Goal: Task Accomplishment & Management: Manage account settings

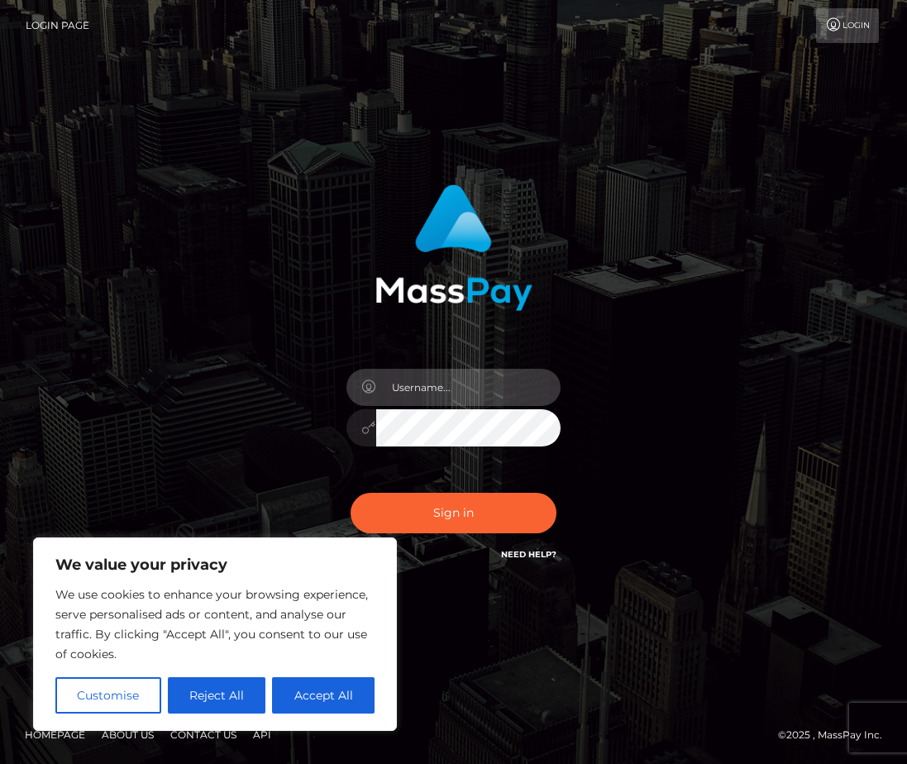
type input "[EMAIL_ADDRESS][DOMAIN_NAME]"
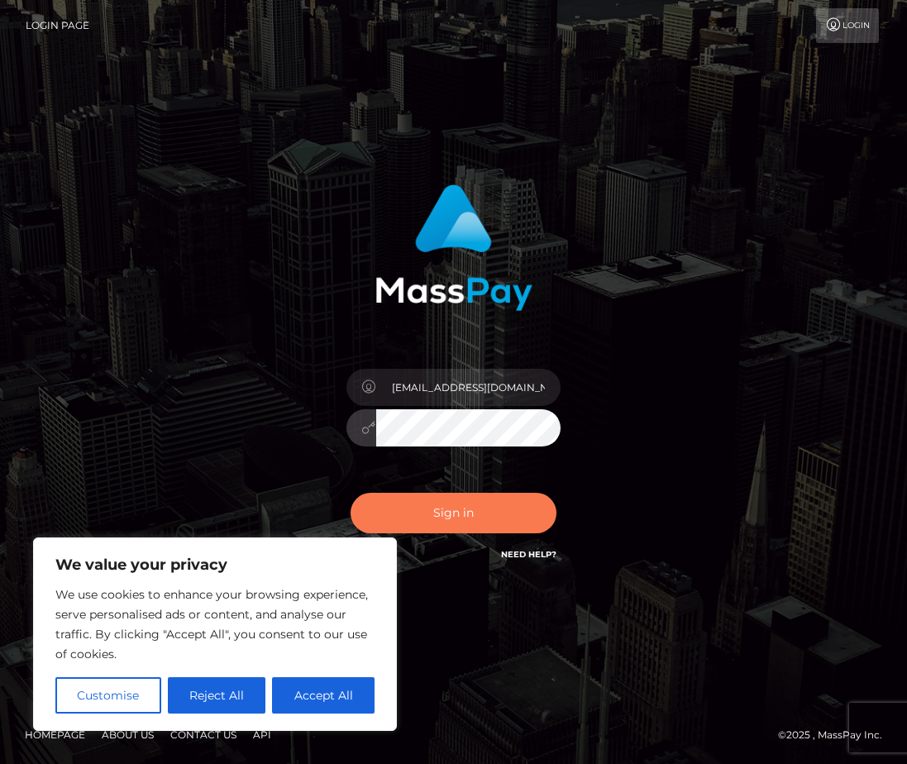
click at [453, 514] on button "Sign in" at bounding box center [454, 513] width 207 height 41
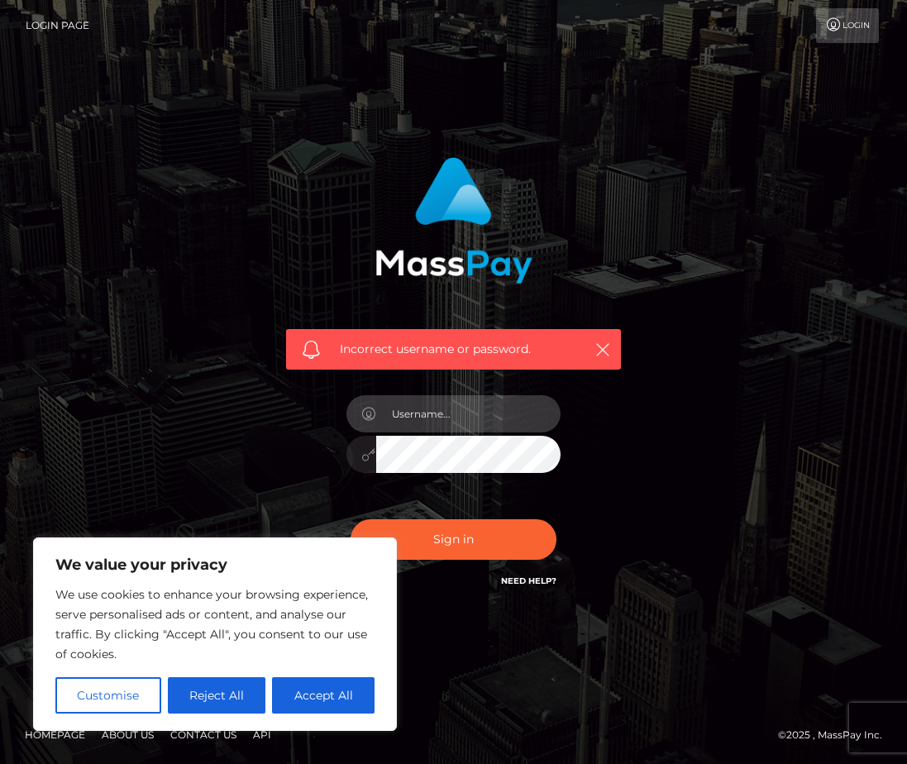
type input "[EMAIL_ADDRESS][DOMAIN_NAME]"
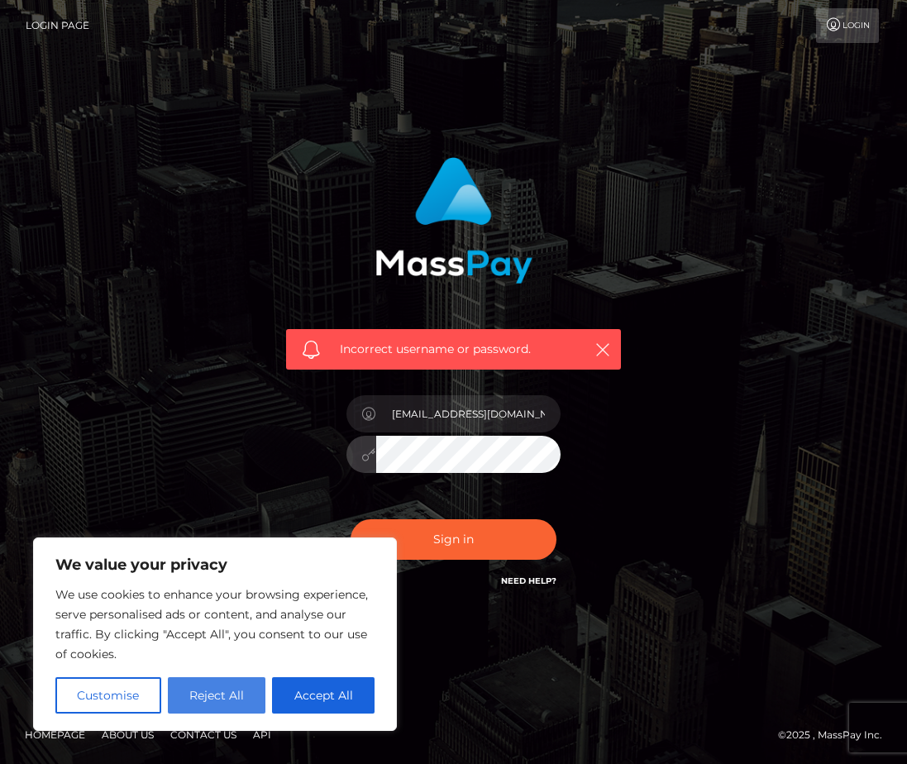
click at [226, 694] on button "Reject All" at bounding box center [217, 695] width 98 height 36
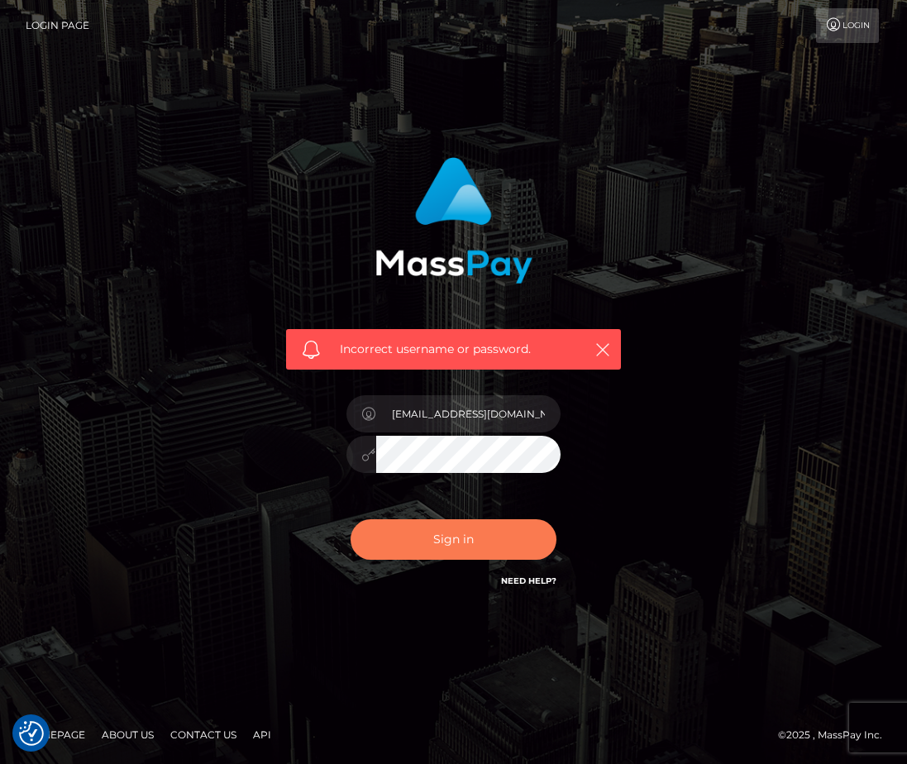
click at [463, 526] on button "Sign in" at bounding box center [454, 539] width 207 height 41
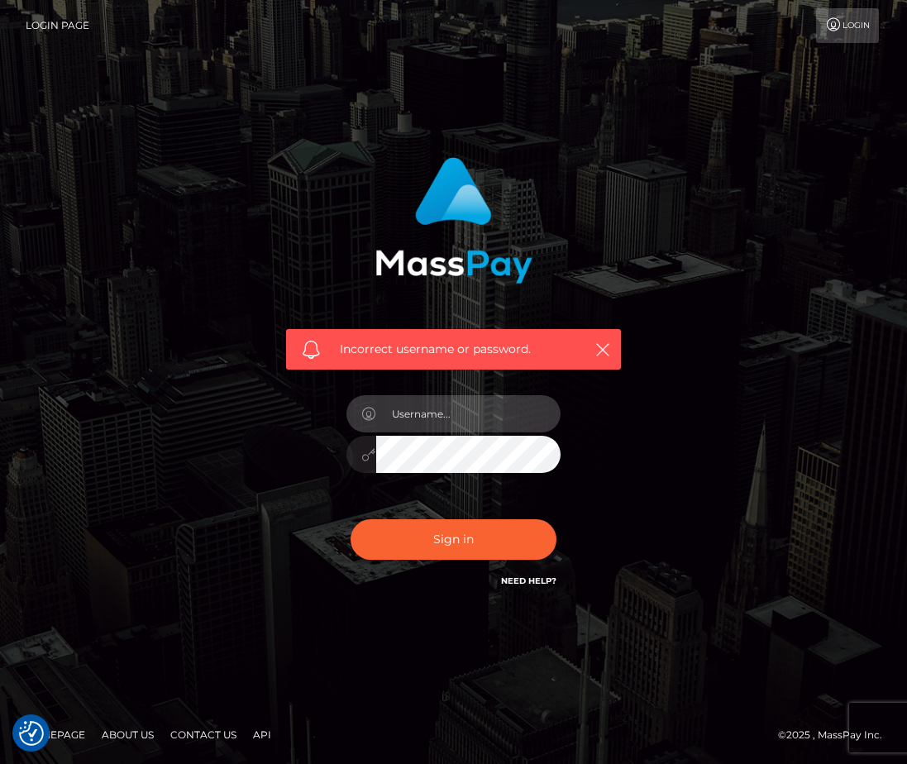
type input "bWlzdHJlc3Nyb3p6QGdhaWwuY29t"
click at [446, 411] on input "bWlzdHJlc3Nyb3p6QGdhaWwuY29t" at bounding box center [468, 413] width 185 height 37
click at [450, 419] on input "bWlzdHJlc3Nyb3p6QGdhaWwuY29t" at bounding box center [468, 413] width 185 height 37
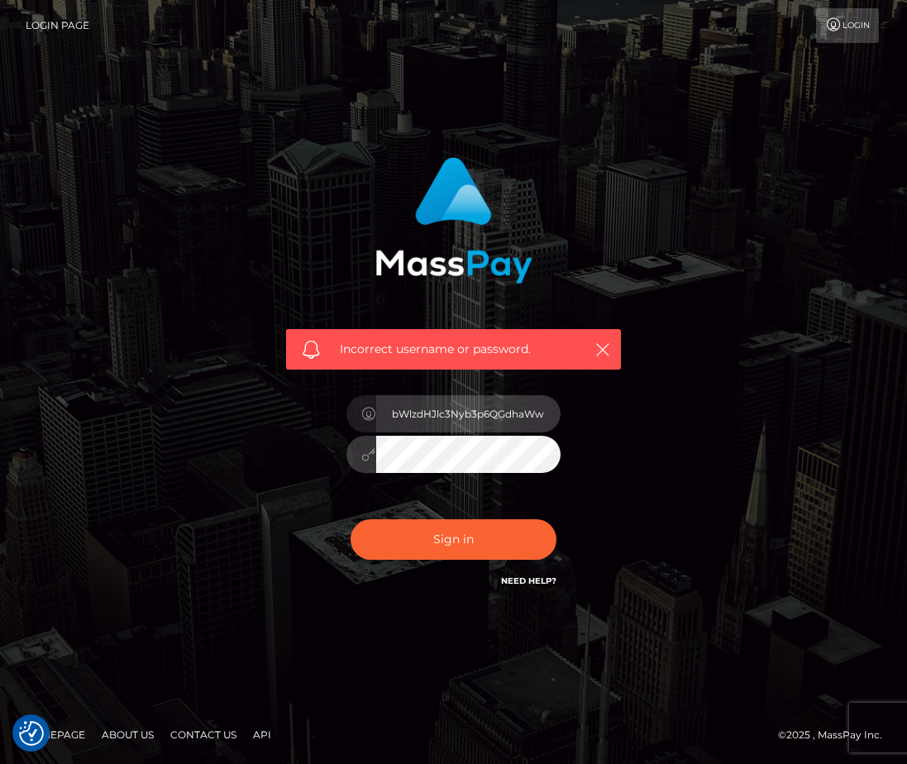
click at [429, 411] on input "bWlzdHJlc3Nyb3p6QGdhaWwuY29t" at bounding box center [468, 413] width 185 height 37
type input "mistressrozz@gmail.com"
click at [289, 481] on div "Incorrect username or password. mistressrozz@gmail.com" at bounding box center [454, 374] width 360 height 459
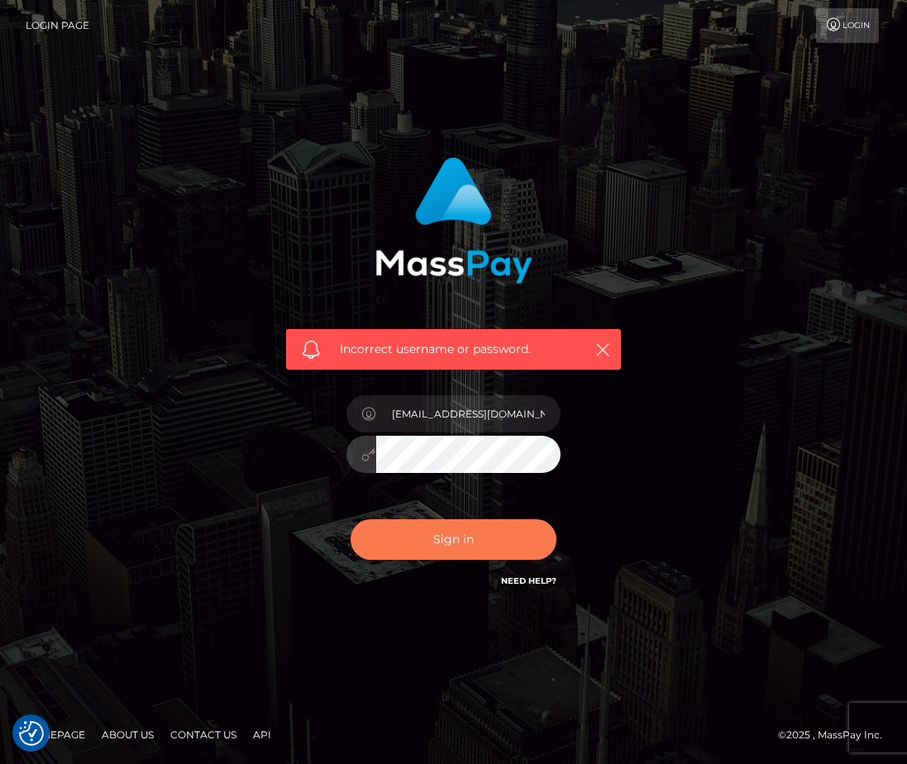
click at [453, 538] on button "Sign in" at bounding box center [454, 539] width 207 height 41
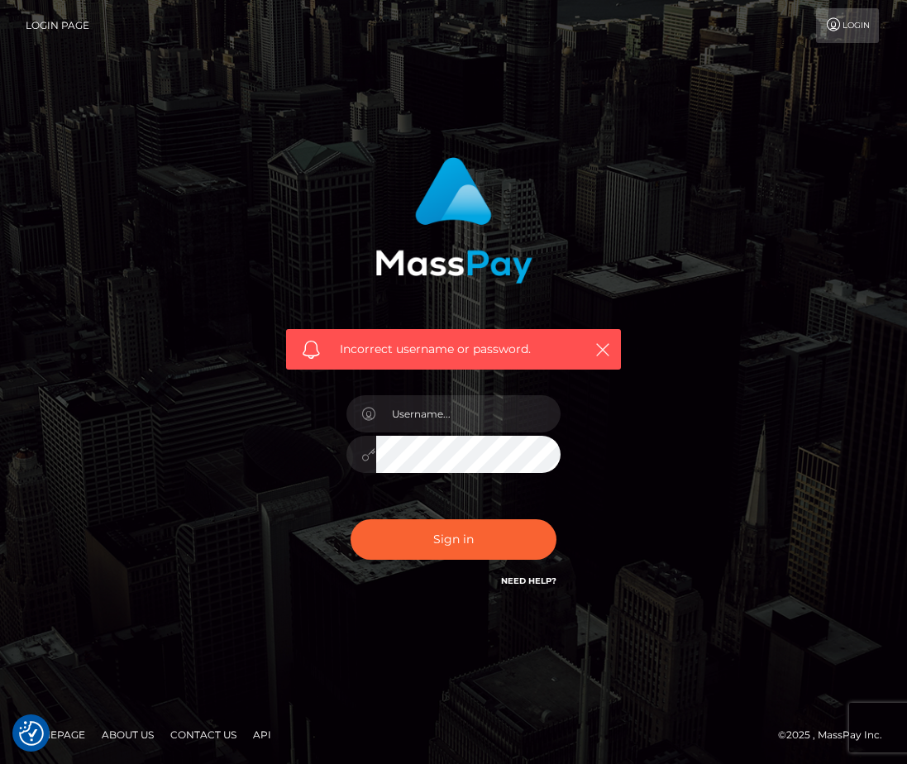
click at [541, 582] on link "Need Help?" at bounding box center [528, 580] width 55 height 11
type input "[EMAIL_ADDRESS][DOMAIN_NAME]"
click at [280, 423] on div "Incorrect username or password. [EMAIL_ADDRESS][DOMAIN_NAME]" at bounding box center [454, 374] width 360 height 459
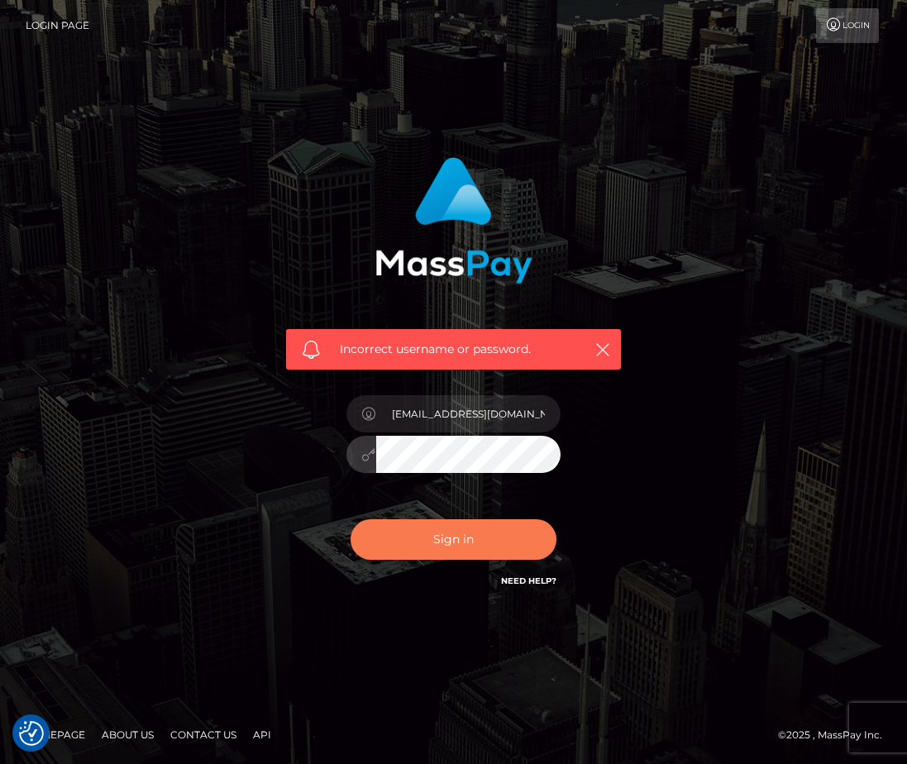
click at [477, 542] on button "Sign in" at bounding box center [454, 539] width 207 height 41
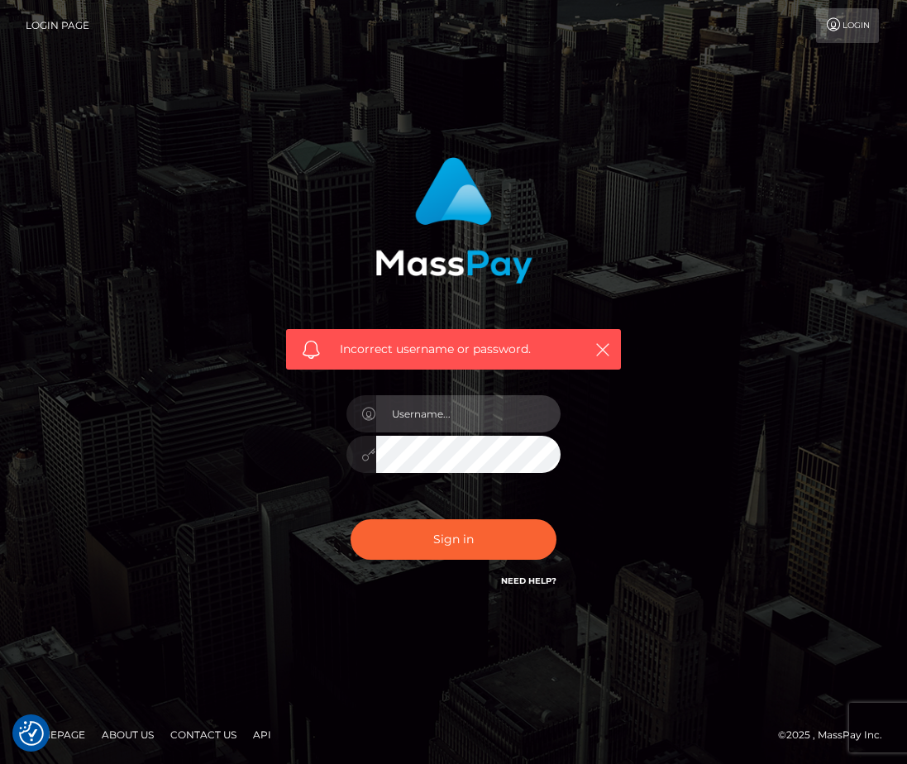
type input "bWlzdHJlc3Nyb3p6QGdtYWlsLmNvbQ=="
click at [499, 415] on input "bWlzdHJlc3Nyb3p6QGdtYWlsLmNvbQ==" at bounding box center [468, 413] width 185 height 37
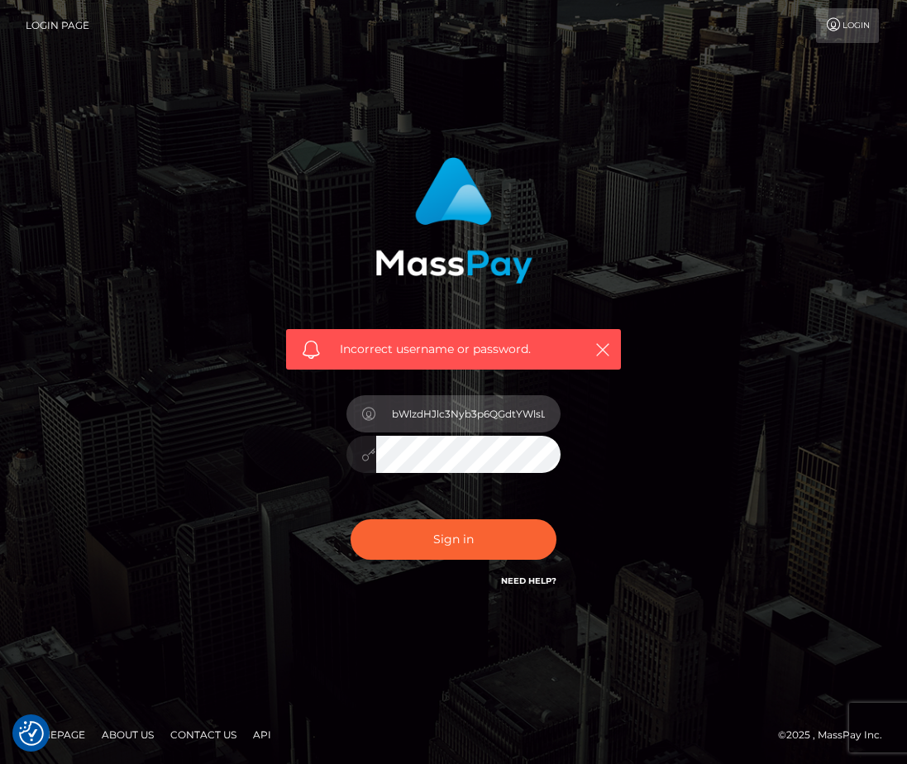
click at [499, 415] on input "bWlzdHJlc3Nyb3p6QGdtYWlsLmNvbQ==" at bounding box center [468, 413] width 185 height 37
type input "[EMAIL_ADDRESS][DOMAIN_NAME]"
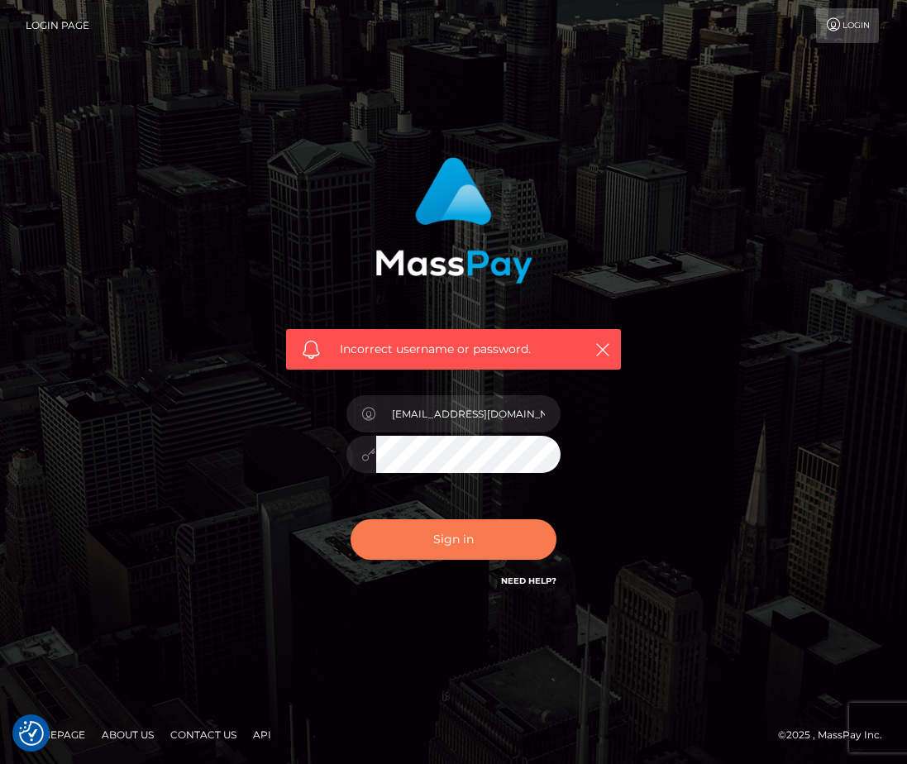
click at [466, 537] on button "Sign in" at bounding box center [454, 539] width 207 height 41
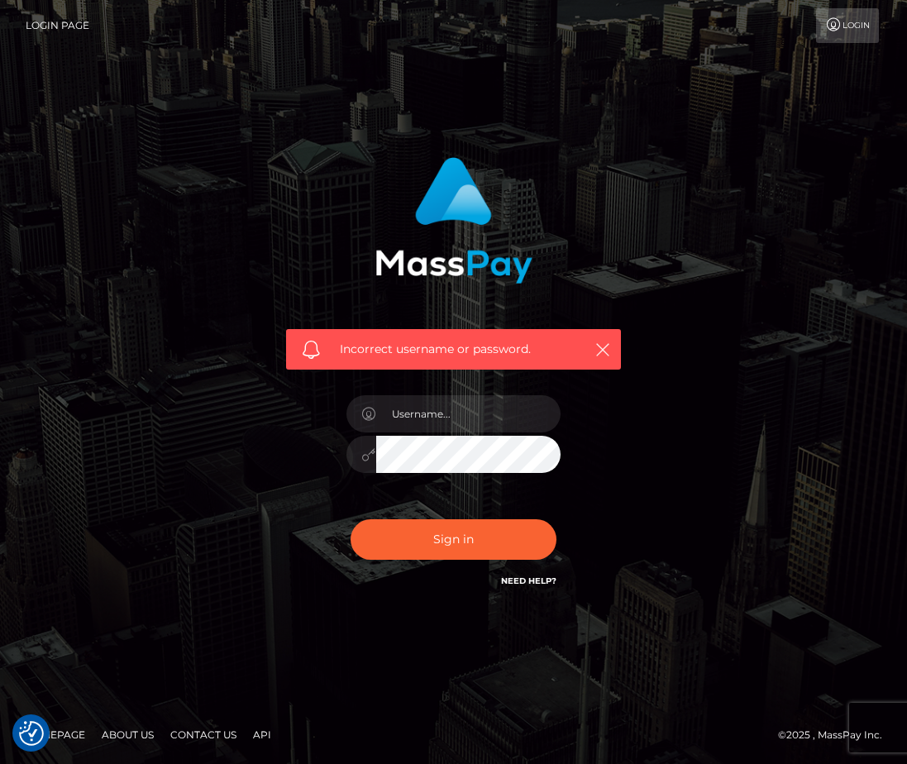
click at [537, 579] on link "Need Help?" at bounding box center [528, 580] width 55 height 11
type input "[EMAIL_ADDRESS][DOMAIN_NAME]"
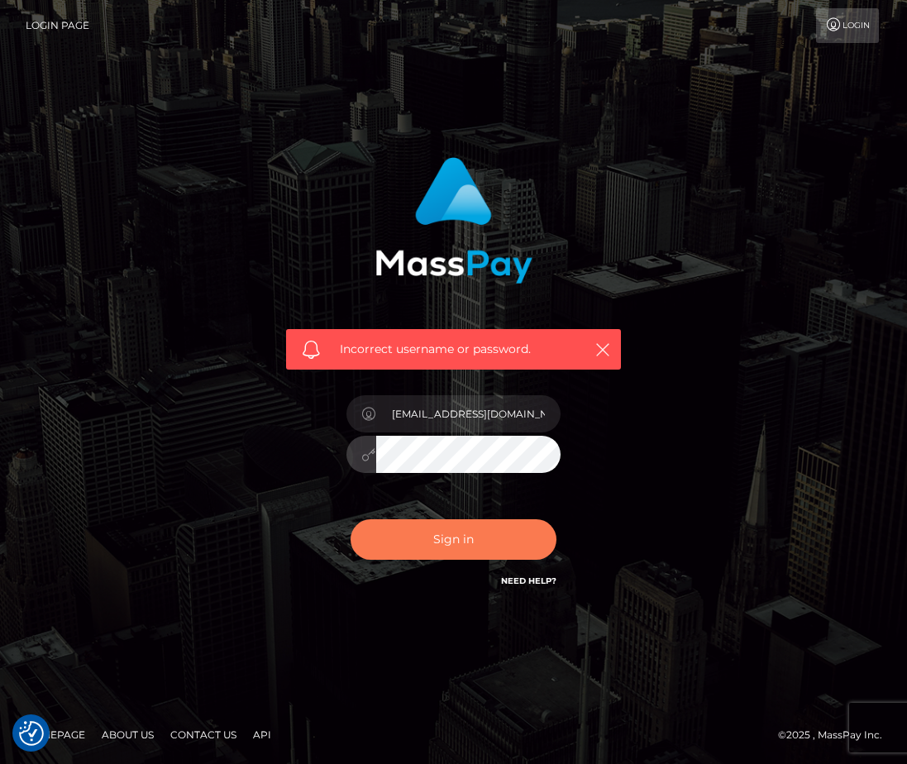
click at [465, 537] on button "Sign in" at bounding box center [454, 539] width 207 height 41
